Goal: Book appointment/travel/reservation

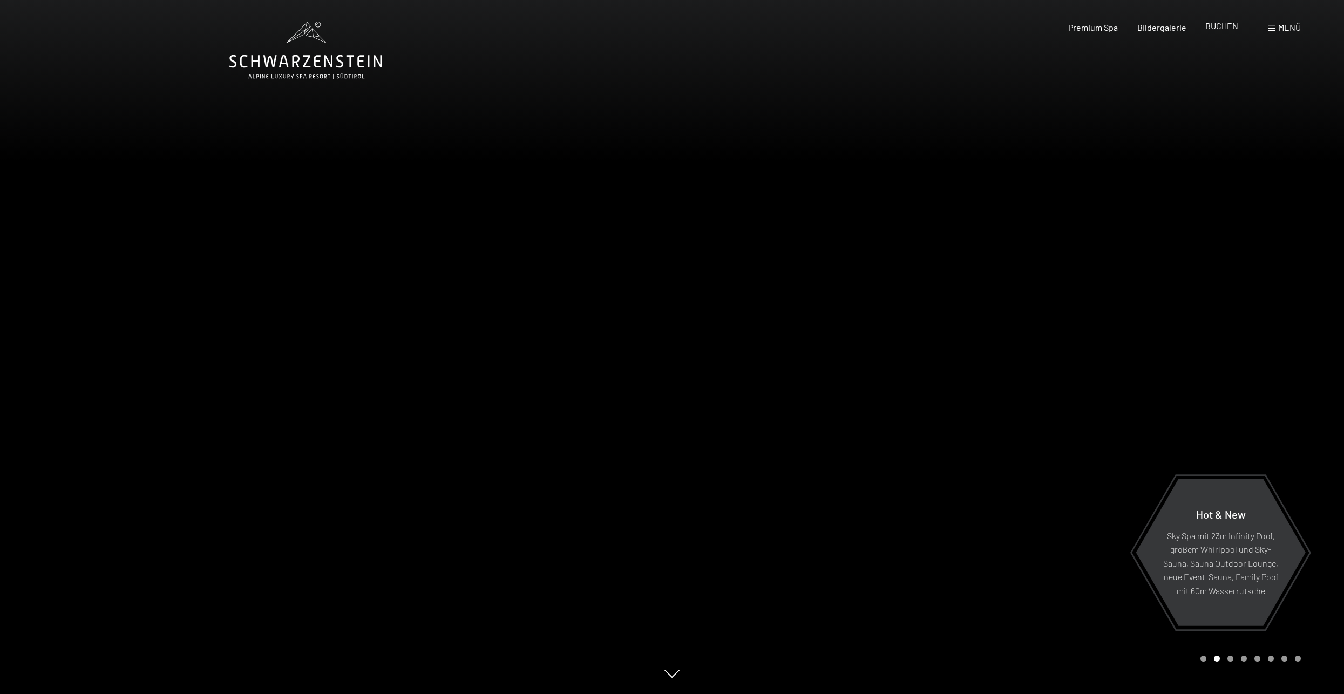
click at [1228, 24] on span "BUCHEN" at bounding box center [1222, 26] width 33 height 10
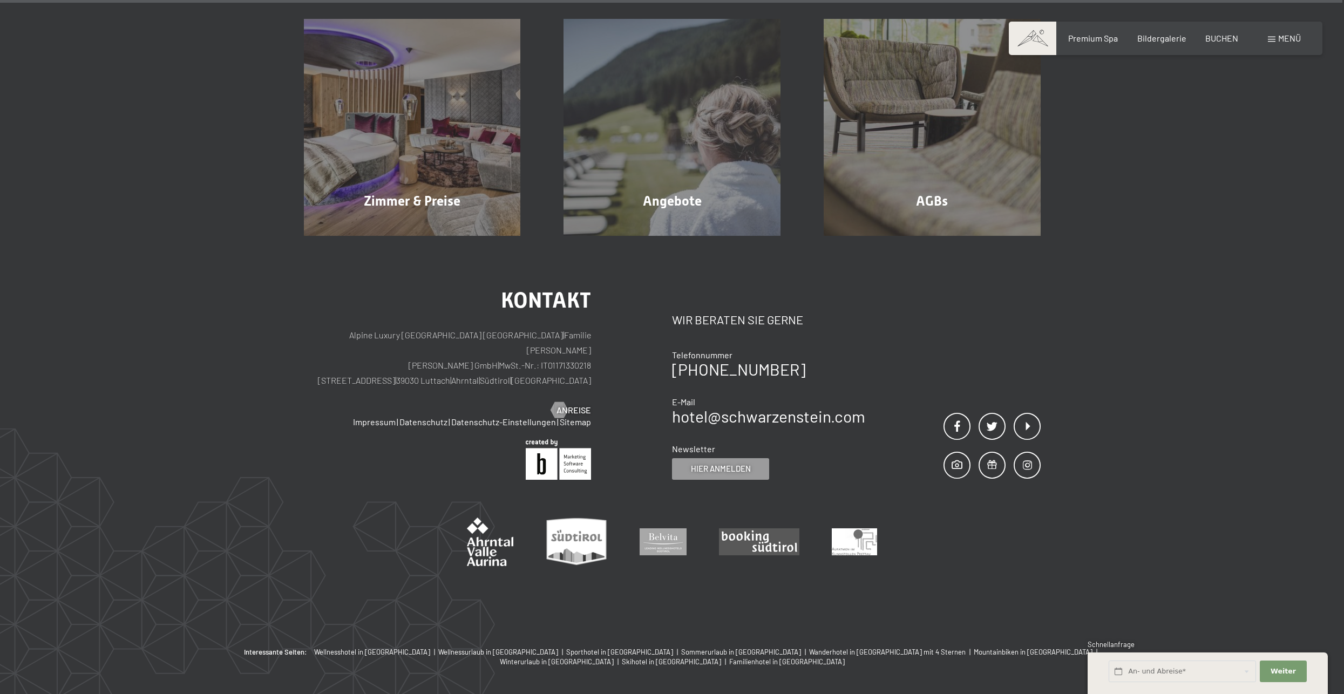
scroll to position [3497, 0]
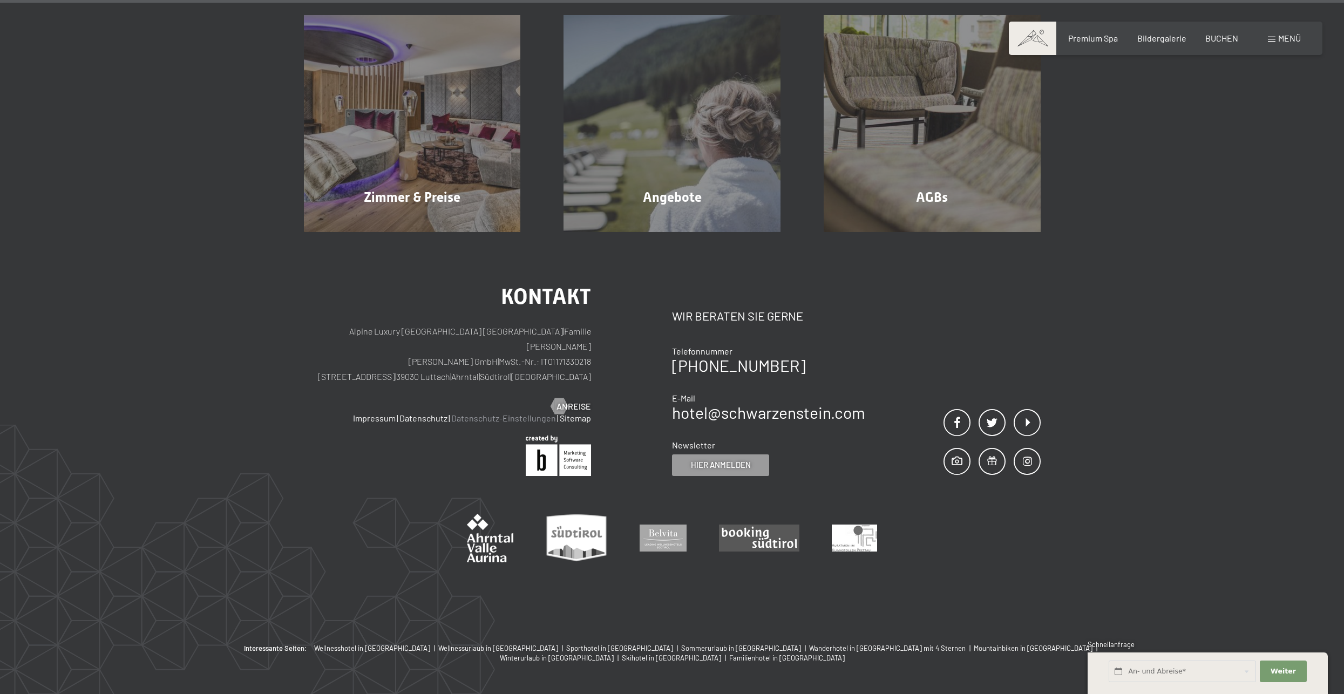
click at [465, 413] on link "Datenschutz-Einstellungen" at bounding box center [503, 418] width 105 height 10
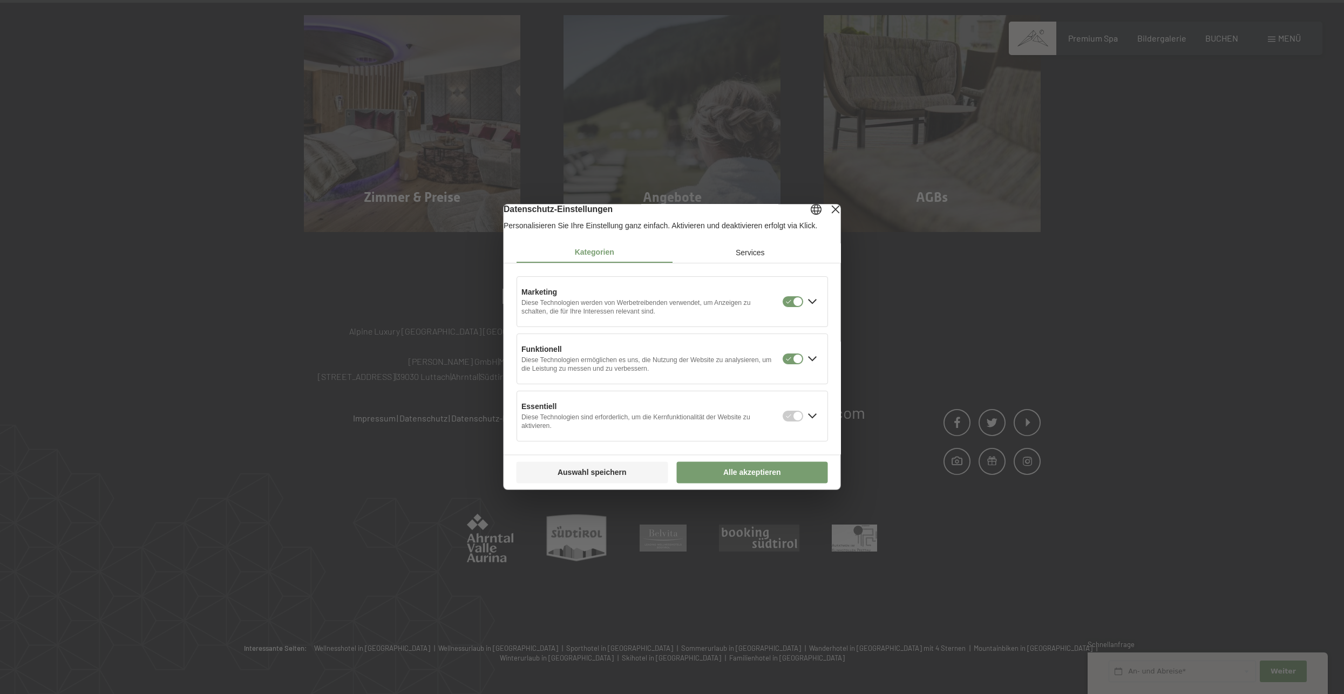
click at [302, 253] on div at bounding box center [672, 347] width 1344 height 694
click at [828, 216] on div "Layer schließen" at bounding box center [835, 209] width 15 height 15
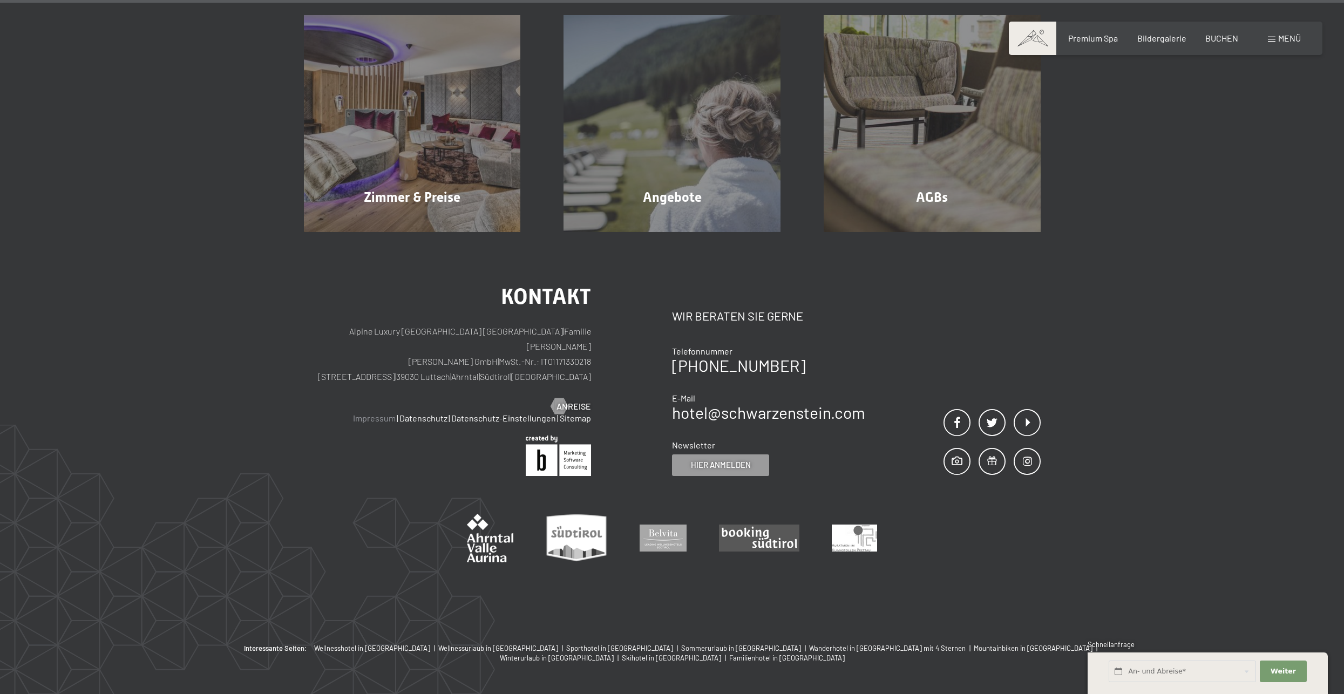
click at [392, 413] on link "Impressum" at bounding box center [374, 418] width 43 height 10
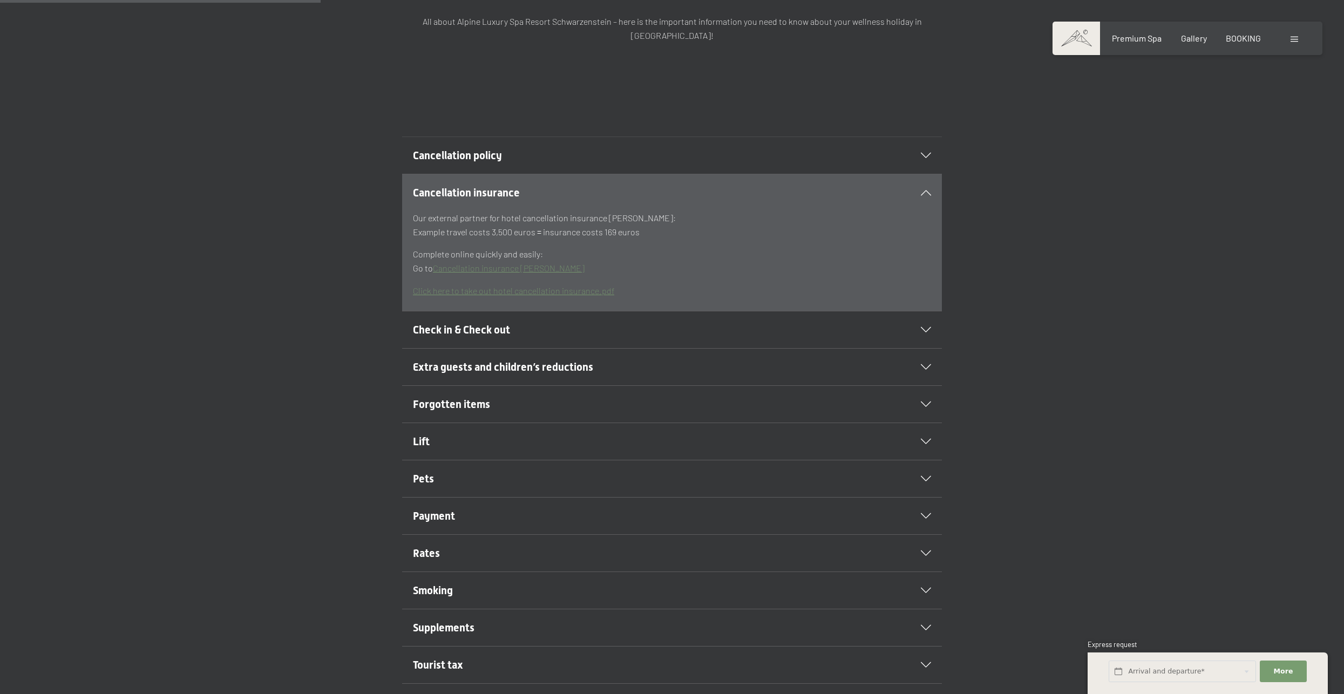
scroll to position [270, 0]
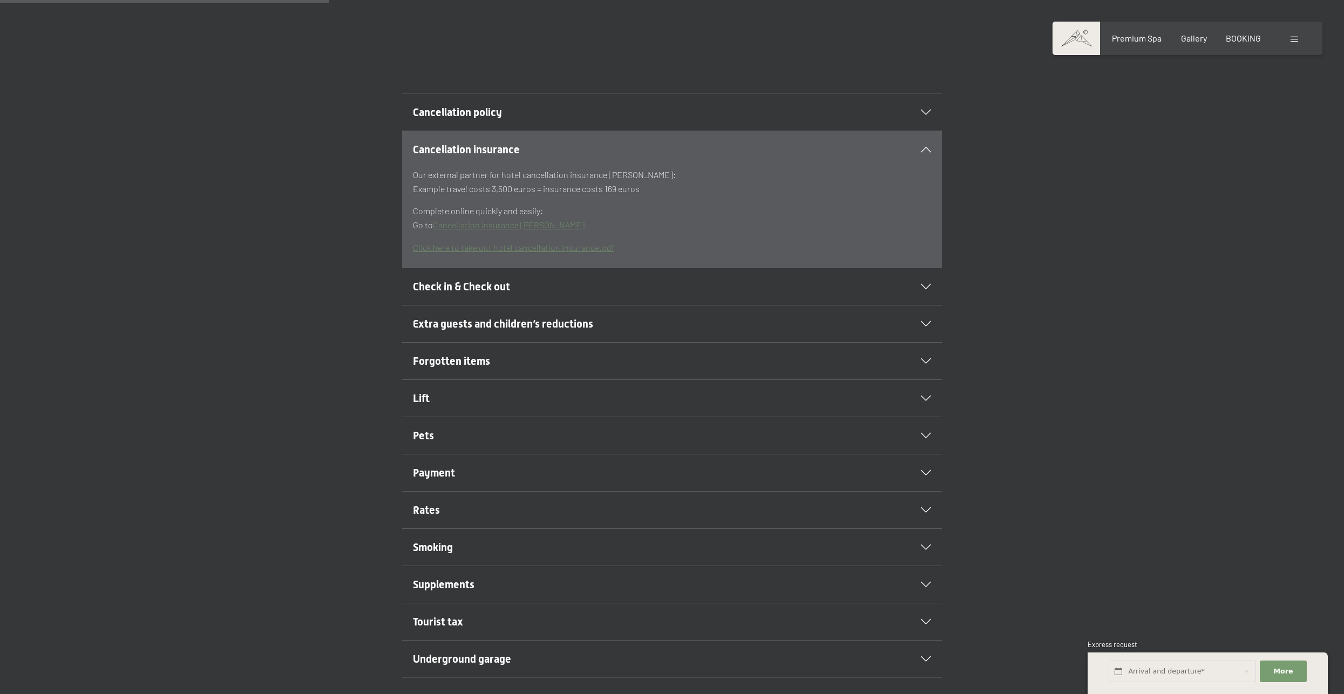
click at [923, 433] on icon at bounding box center [926, 435] width 10 height 5
